Goal: Information Seeking & Learning: Learn about a topic

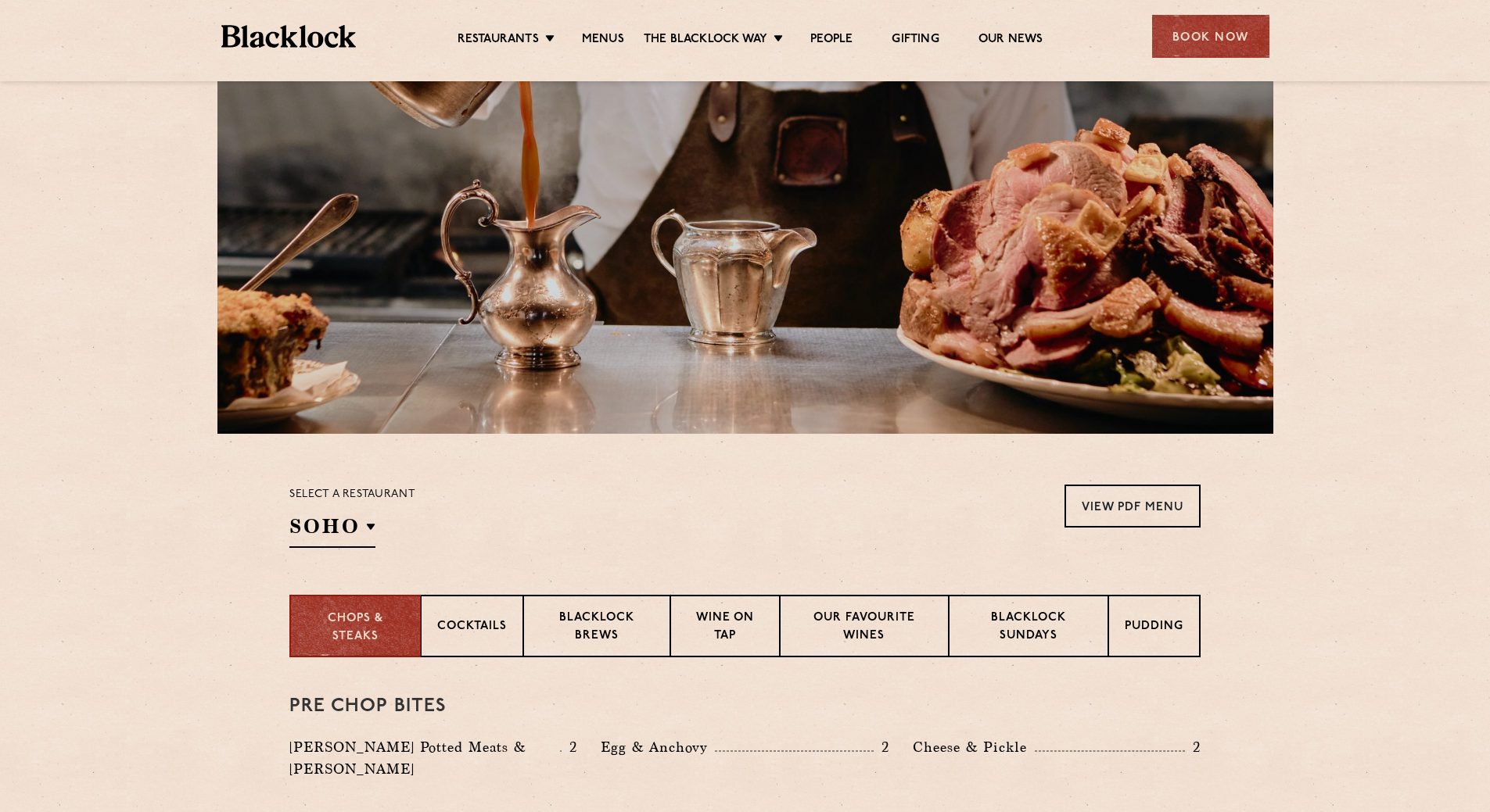
scroll to position [156, 0]
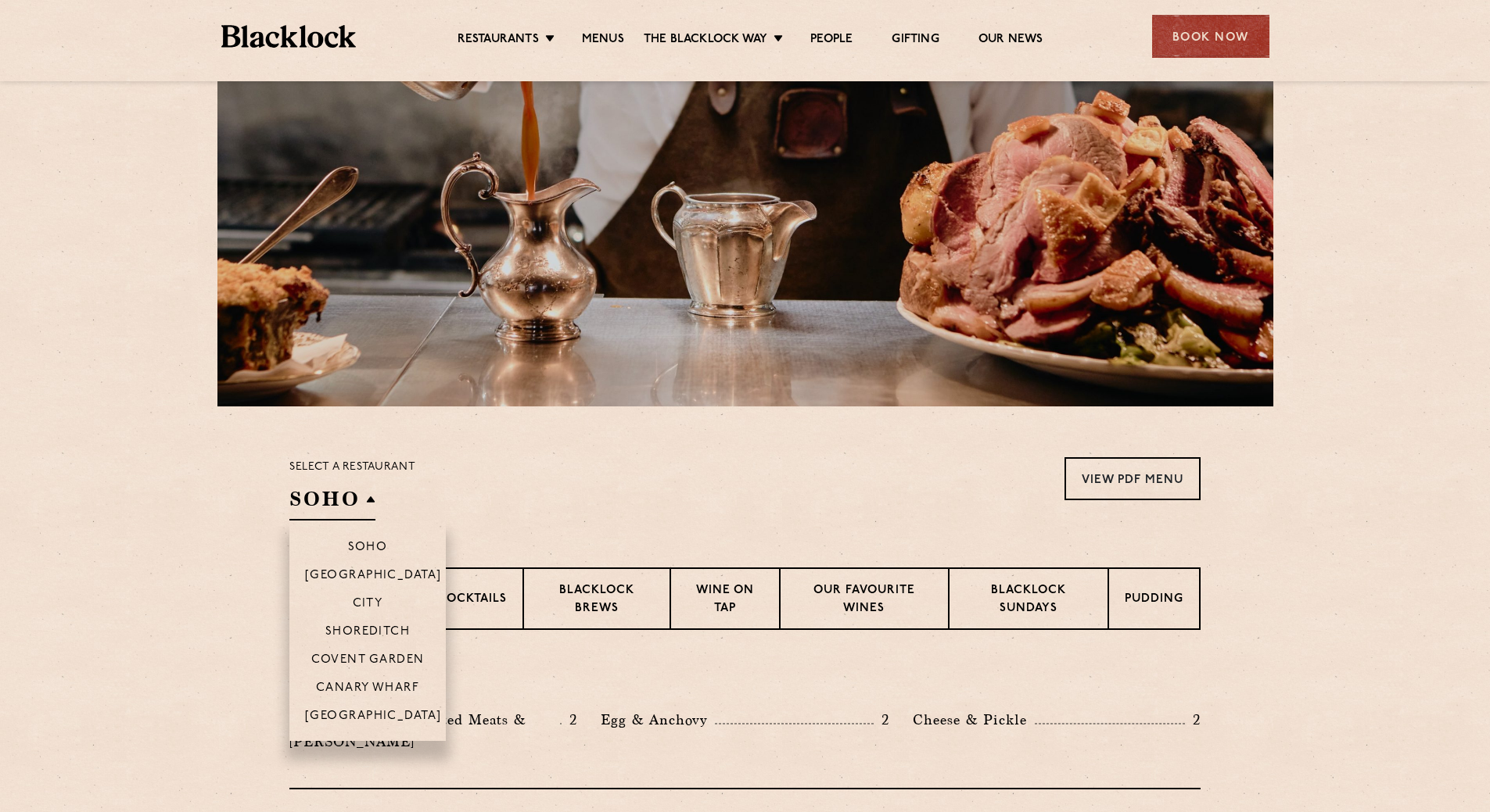
click at [354, 622] on li "Shoreditch" at bounding box center [367, 631] width 156 height 29
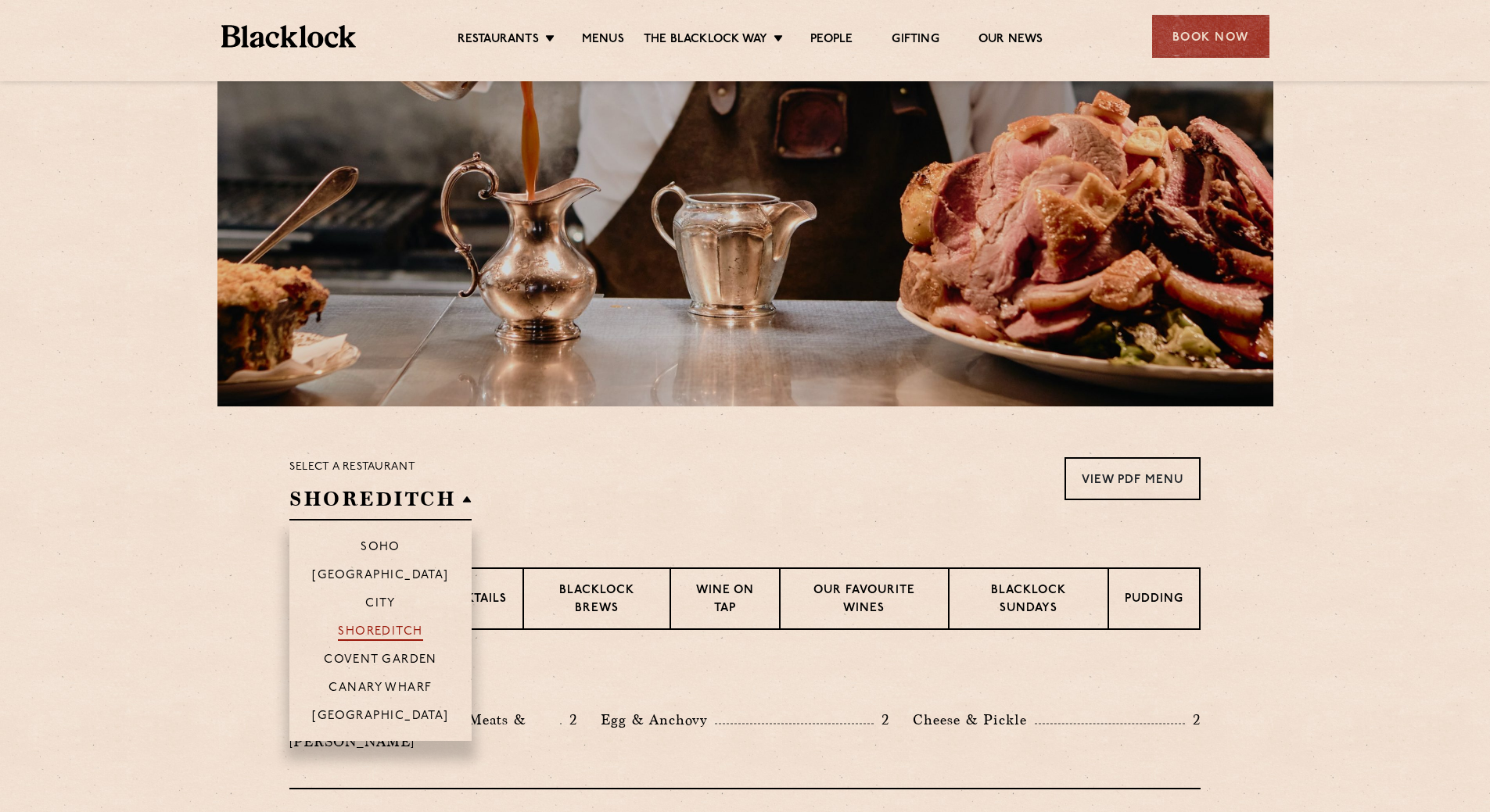
click at [362, 626] on p "Shoreditch" at bounding box center [380, 633] width 86 height 16
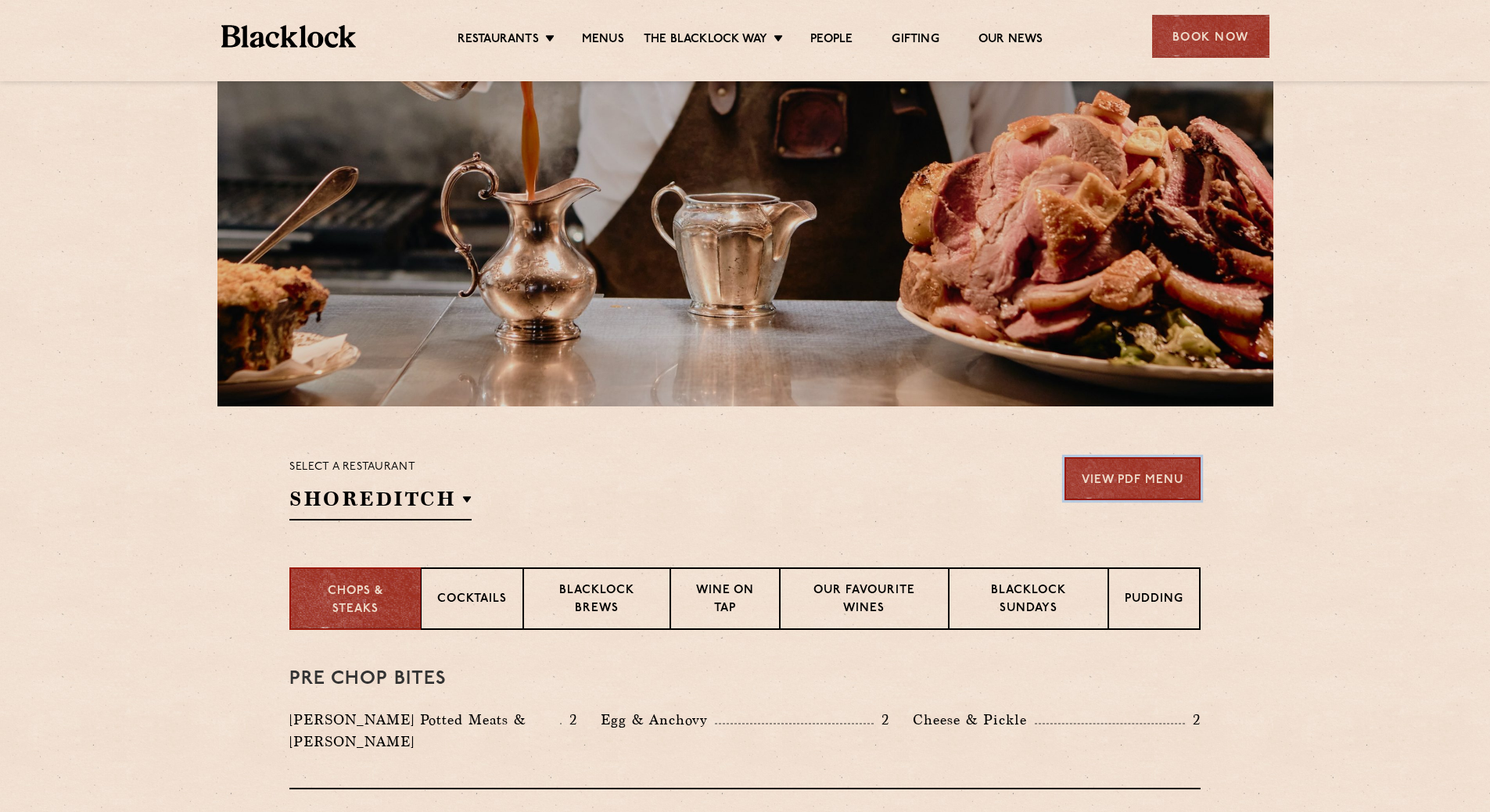
click at [1149, 480] on link "View PDF Menu" at bounding box center [1132, 479] width 136 height 43
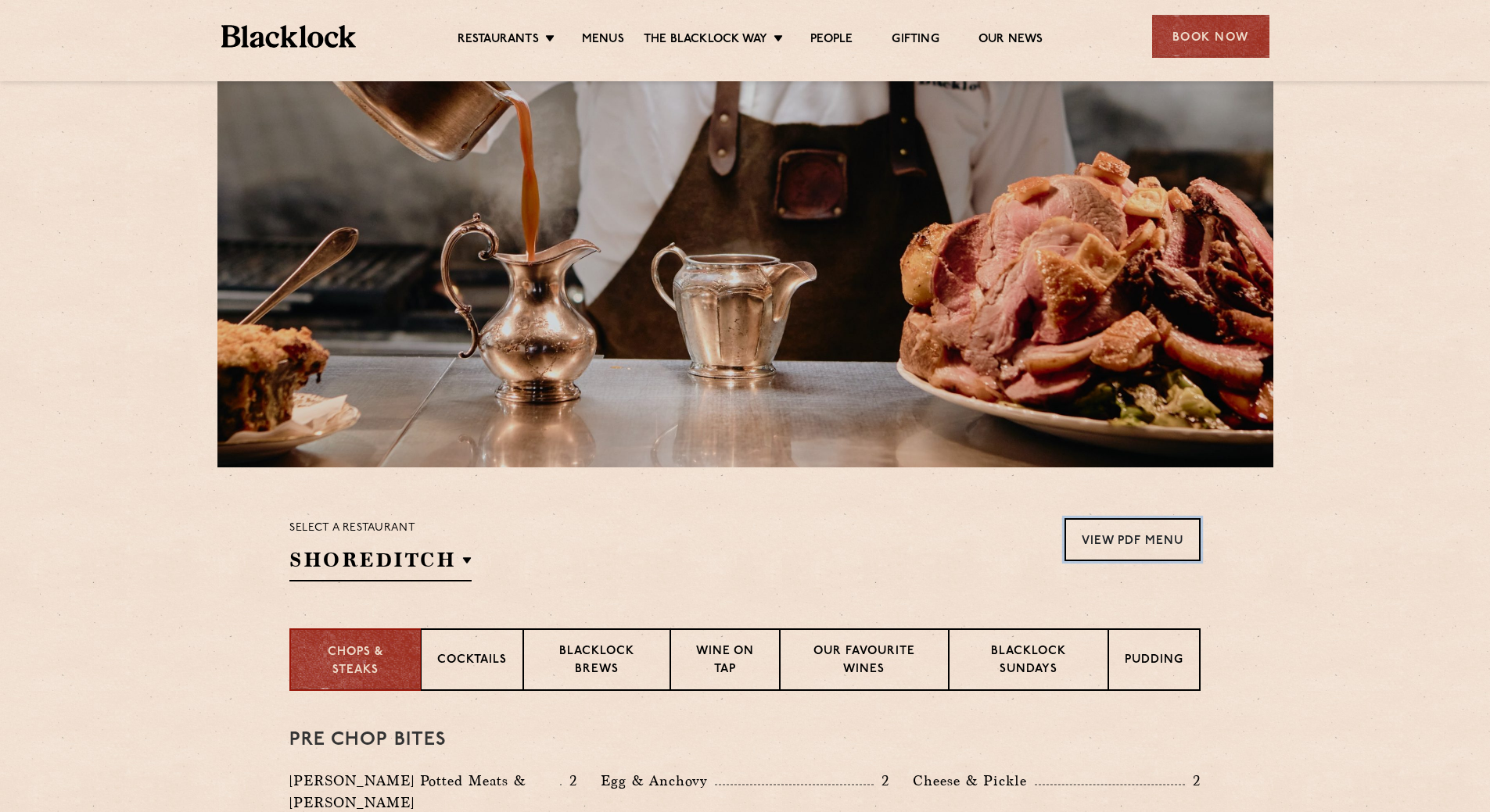
scroll to position [79, 0]
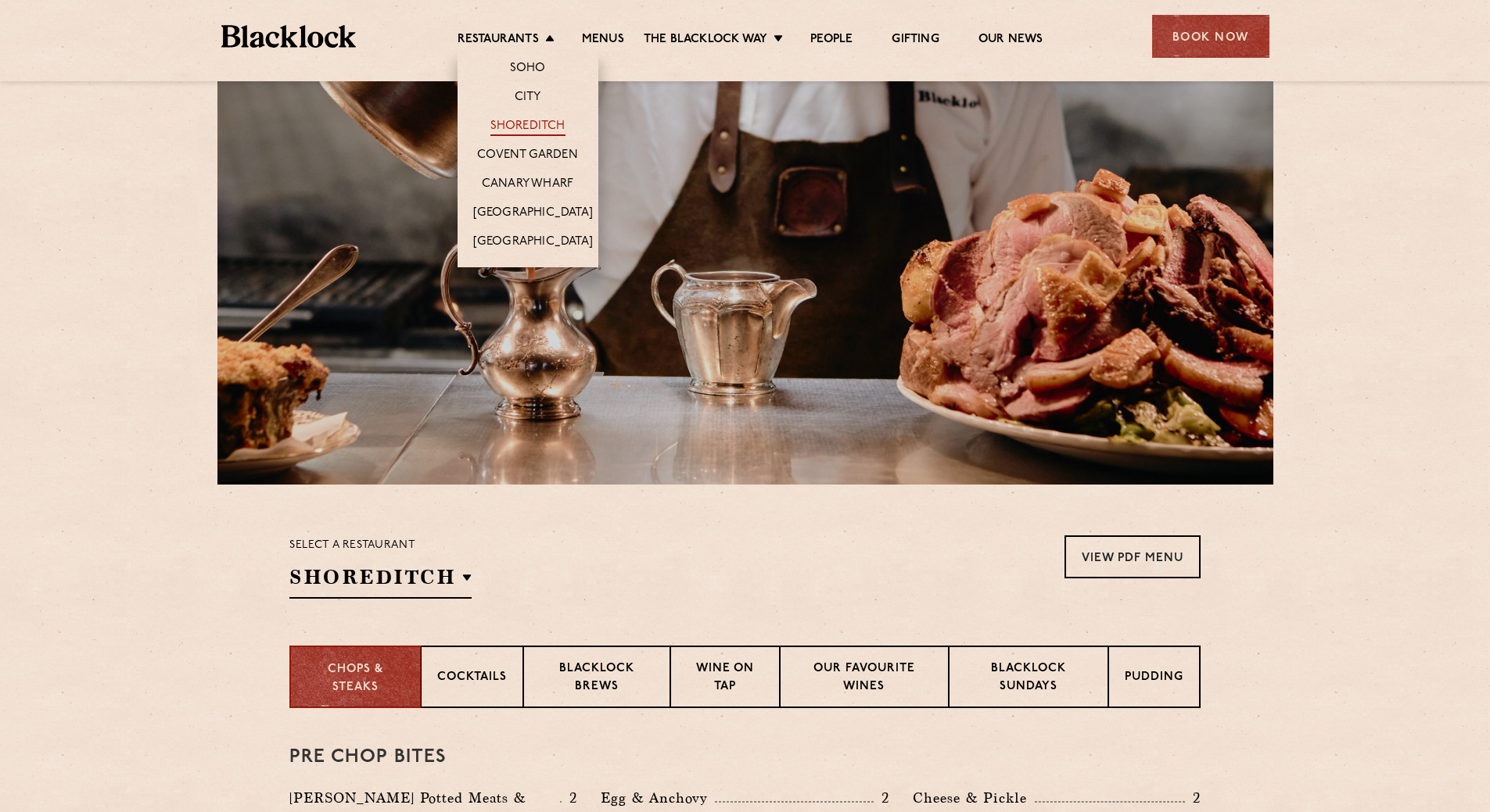
click at [537, 124] on link "Shoreditch" at bounding box center [528, 128] width 75 height 17
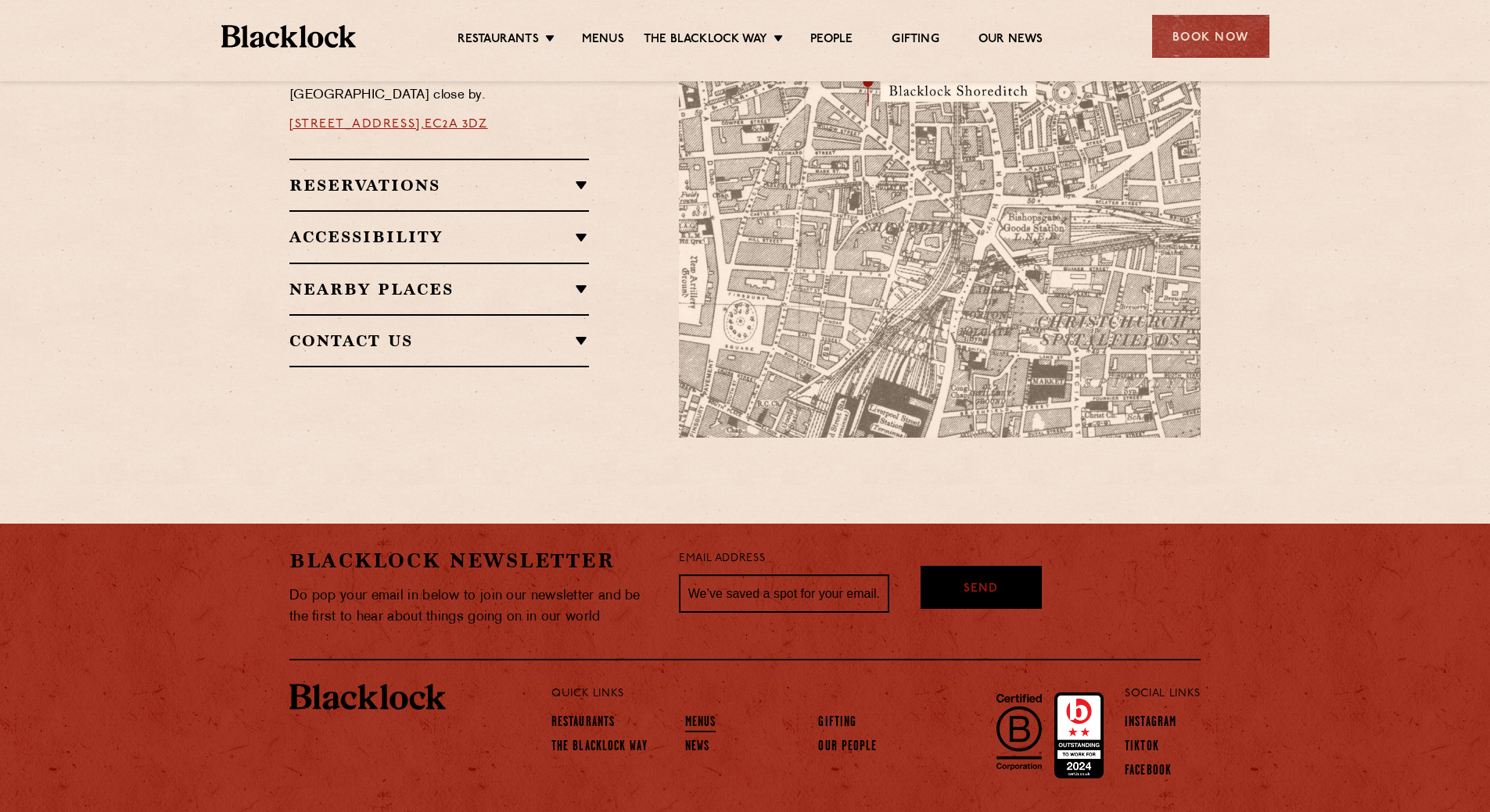
scroll to position [1004, 0]
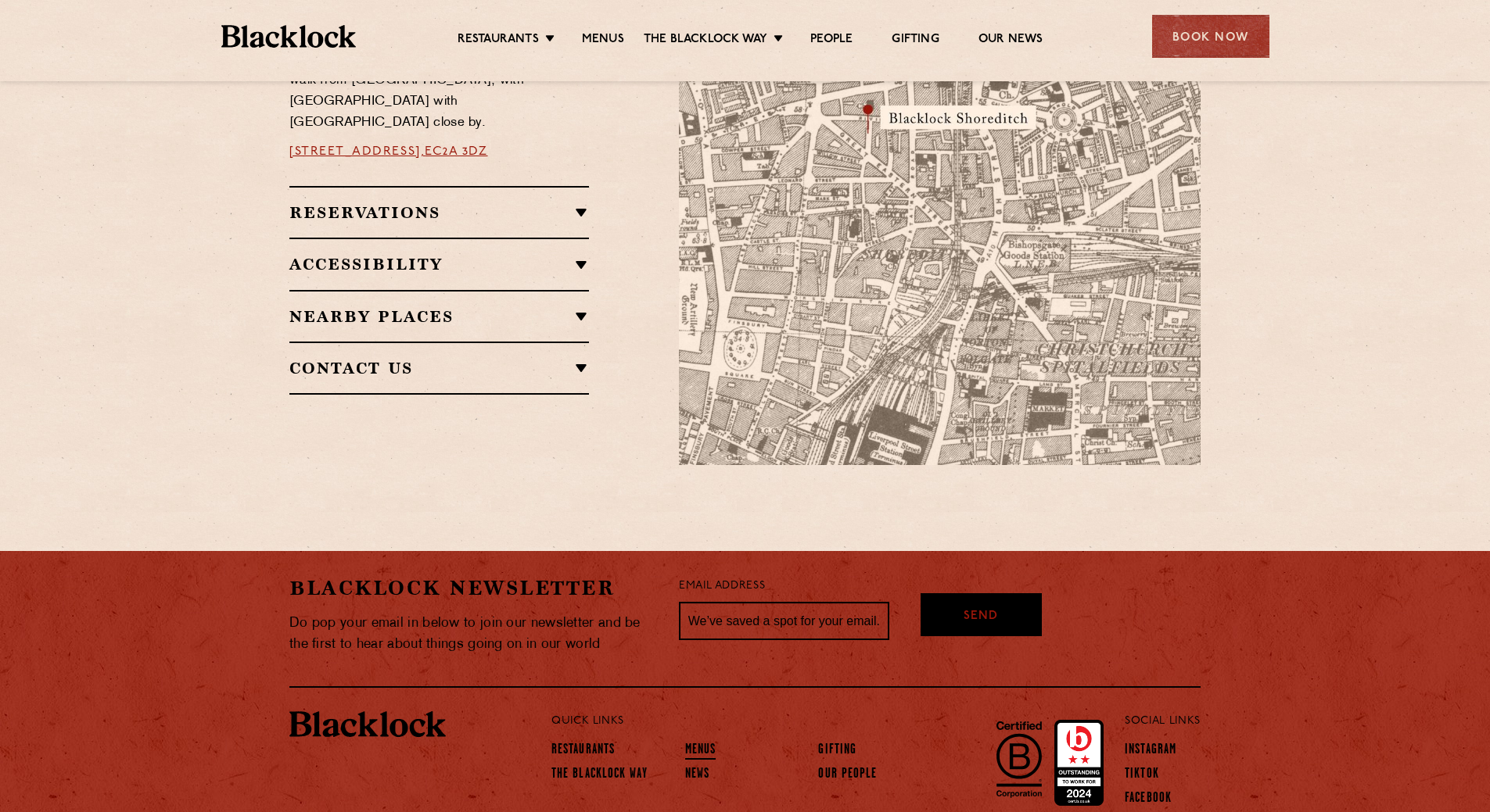
click at [698, 670] on div "[PERSON_NAME] Newsletter Do pop your email in below to join our newsletter and …" at bounding box center [745, 619] width 911 height 136
click at [697, 745] on link "Menus" at bounding box center [701, 752] width 31 height 17
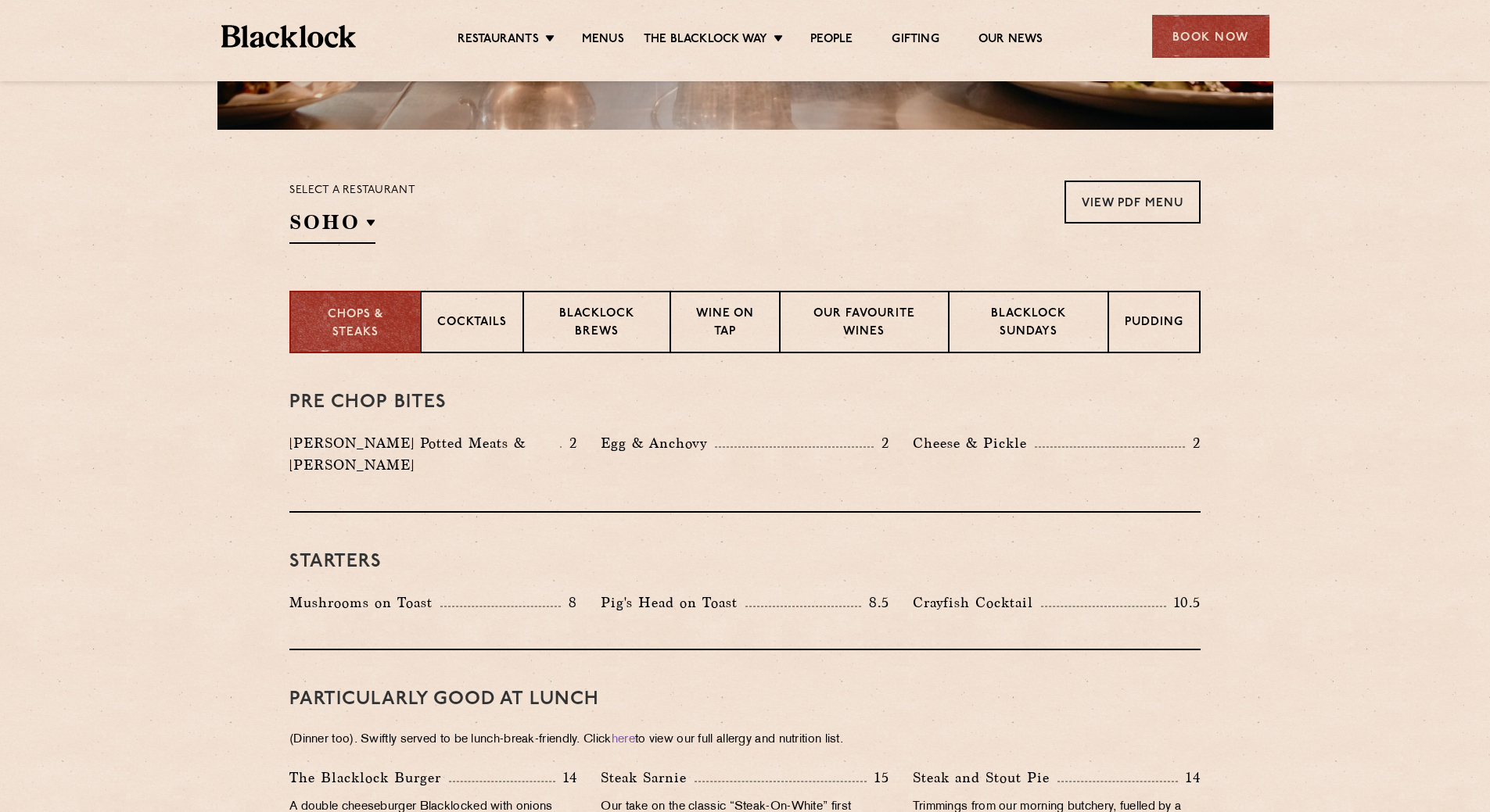
scroll to position [313, 0]
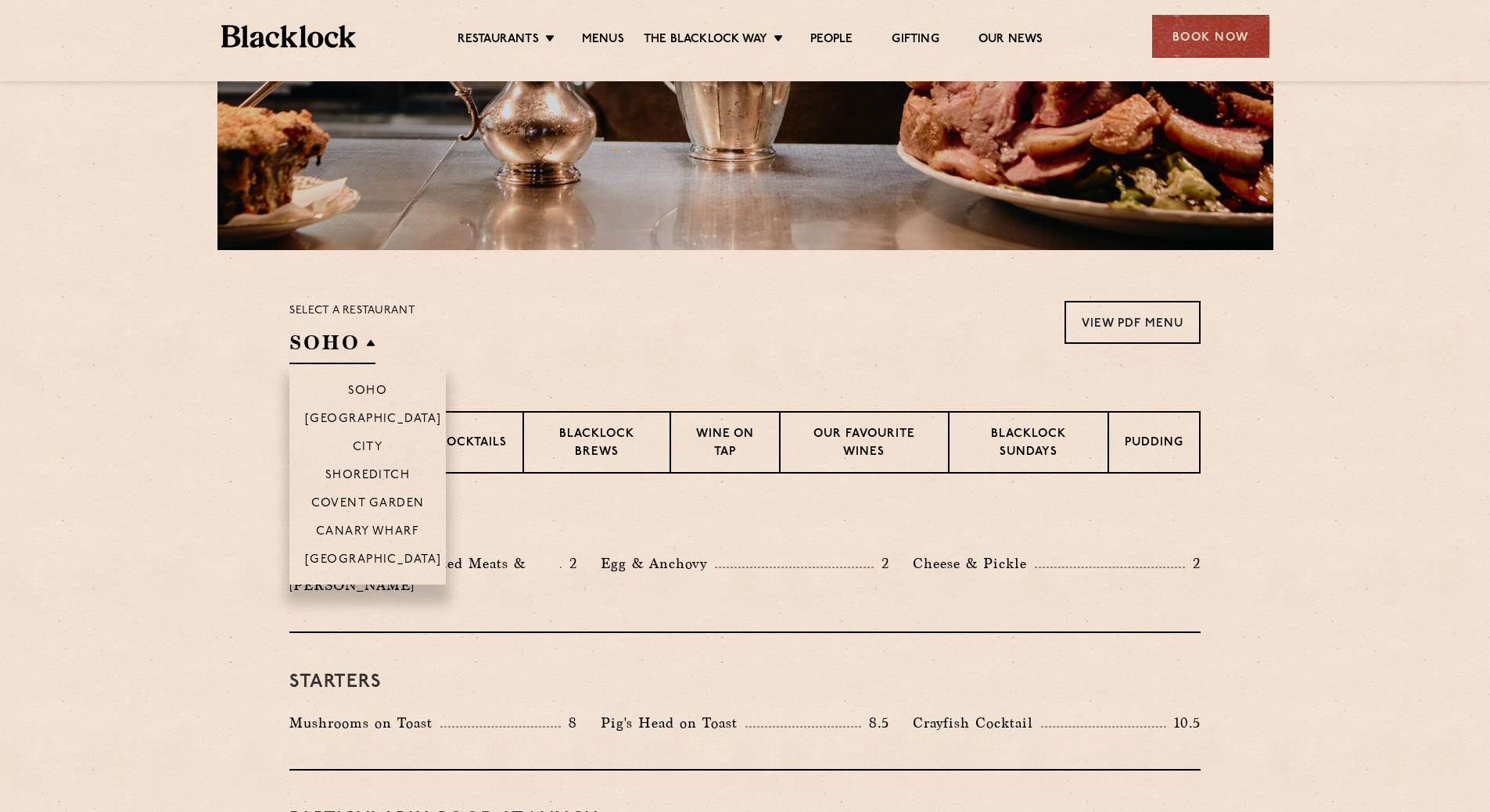
click at [321, 342] on h2 "SOHO" at bounding box center [333, 346] width 86 height 35
click at [351, 466] on li "Shoreditch" at bounding box center [367, 474] width 156 height 29
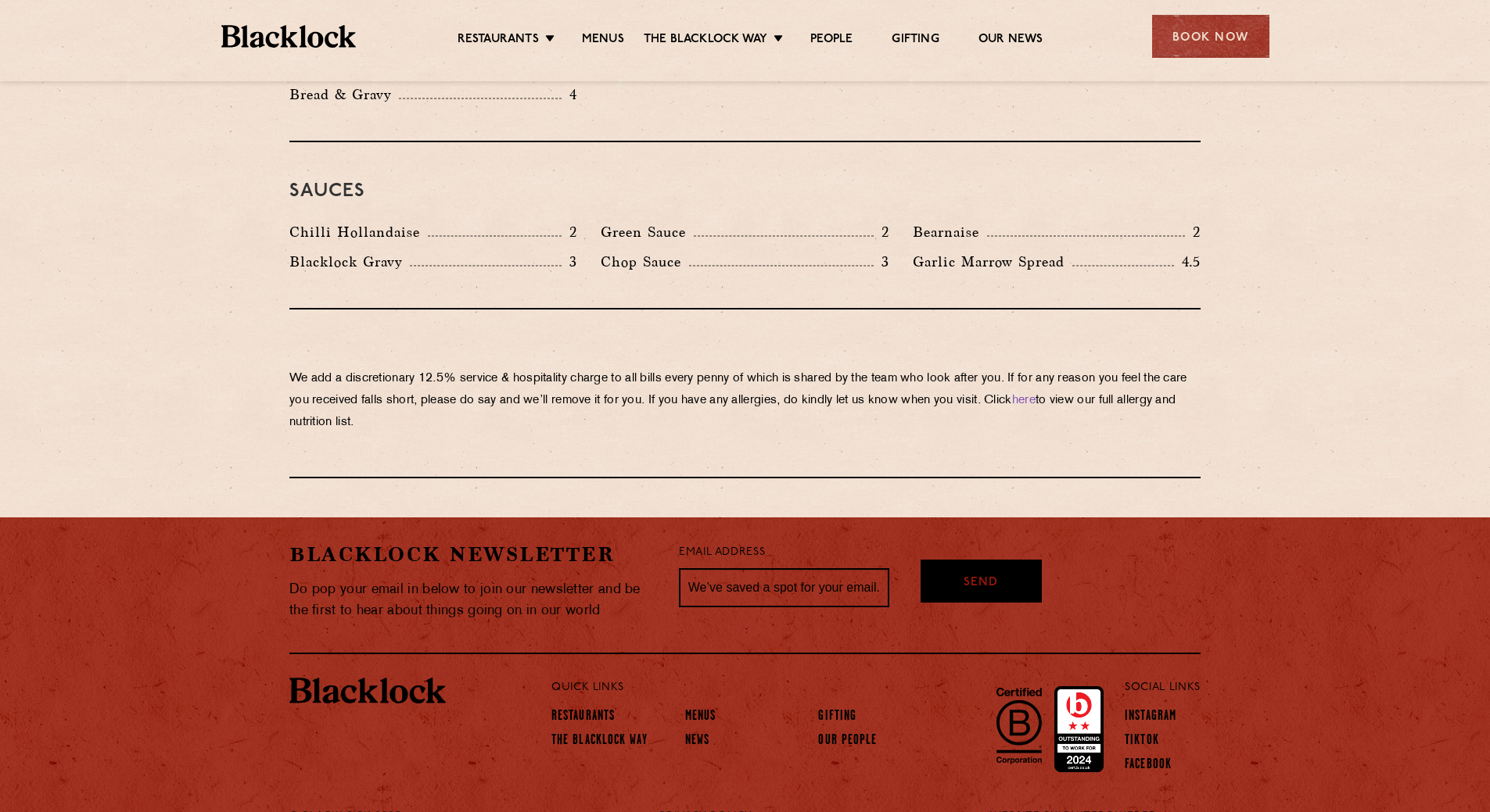
scroll to position [2589, 0]
